Goal: Find specific page/section: Find specific page/section

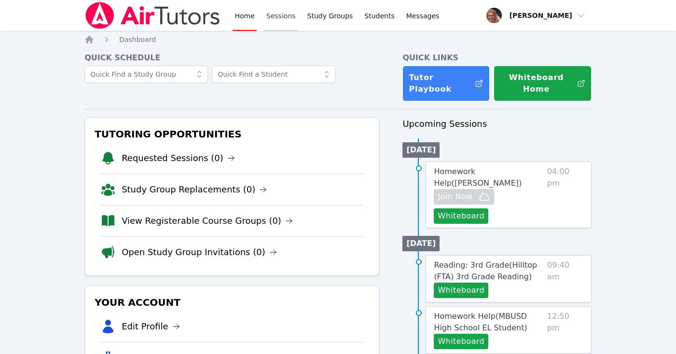
click at [284, 19] on link "Sessions" at bounding box center [280, 15] width 33 height 31
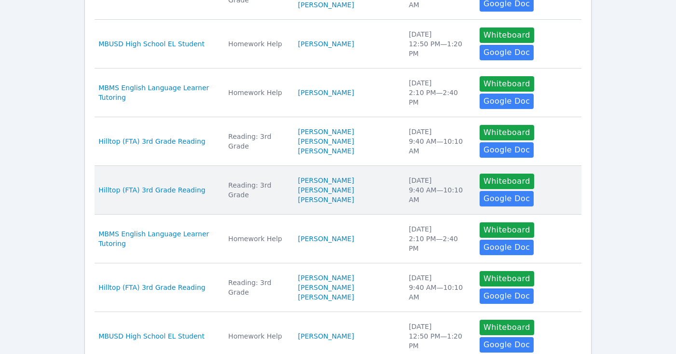
scroll to position [315, 0]
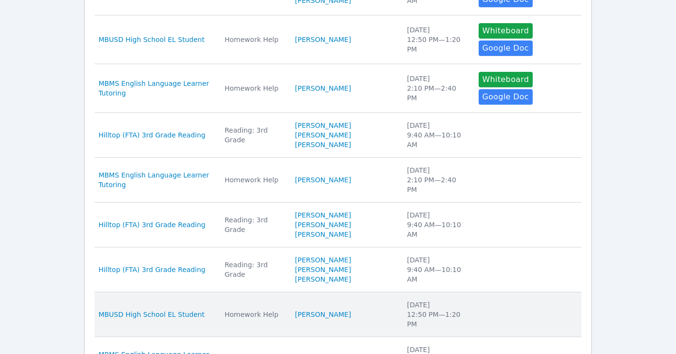
scroll to position [313, 0]
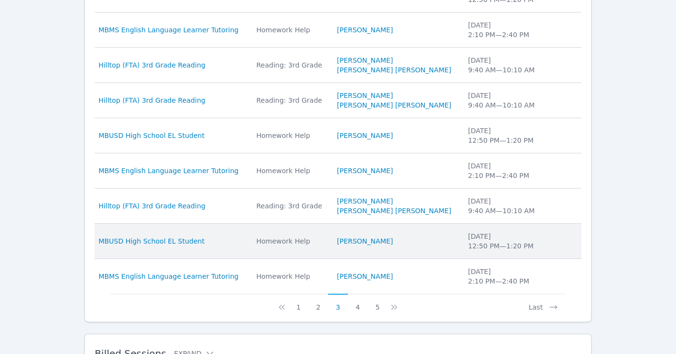
scroll to position [291, 0]
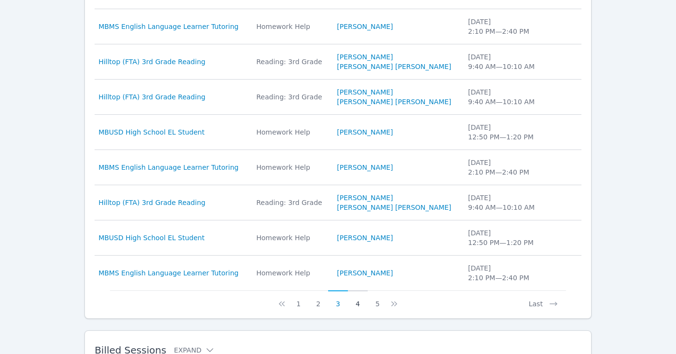
click at [357, 306] on button "4" at bounding box center [358, 299] width 20 height 18
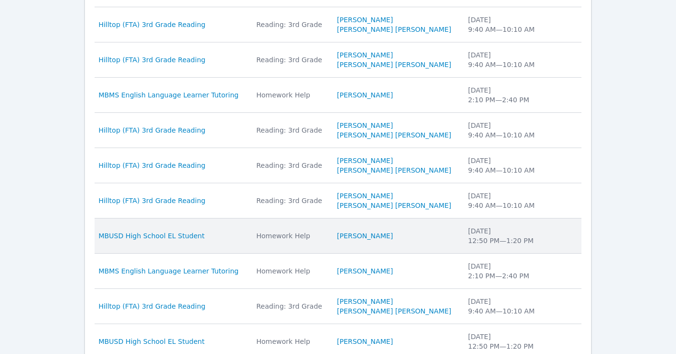
scroll to position [306, 0]
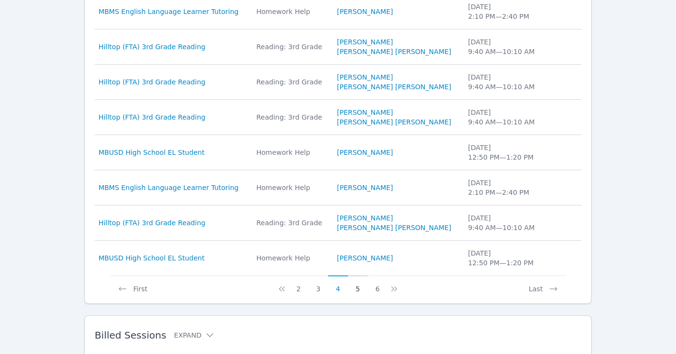
click at [359, 290] on button "5" at bounding box center [358, 284] width 20 height 18
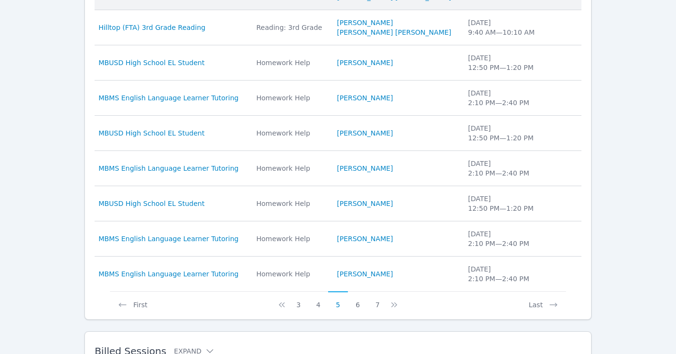
scroll to position [298, 0]
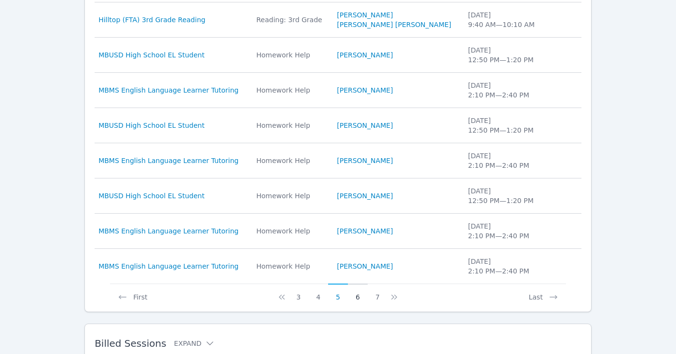
click at [358, 297] on button "6" at bounding box center [358, 293] width 20 height 18
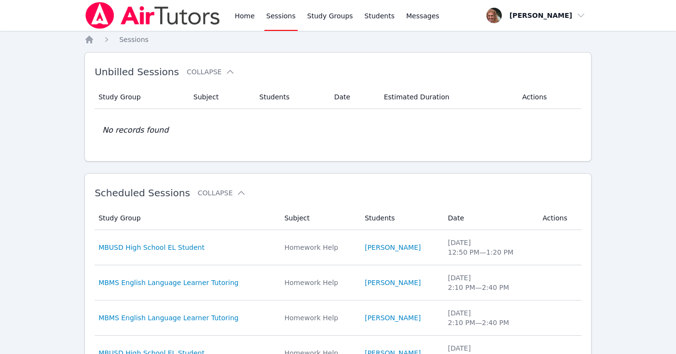
scroll to position [0, 0]
click at [243, 19] on link "Home" at bounding box center [244, 15] width 24 height 31
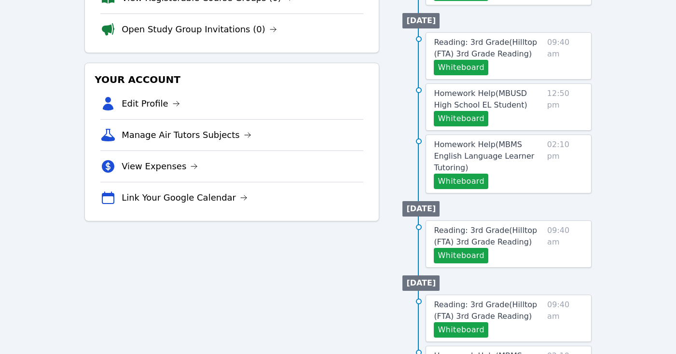
scroll to position [229, 0]
